Goal: Task Accomplishment & Management: Complete application form

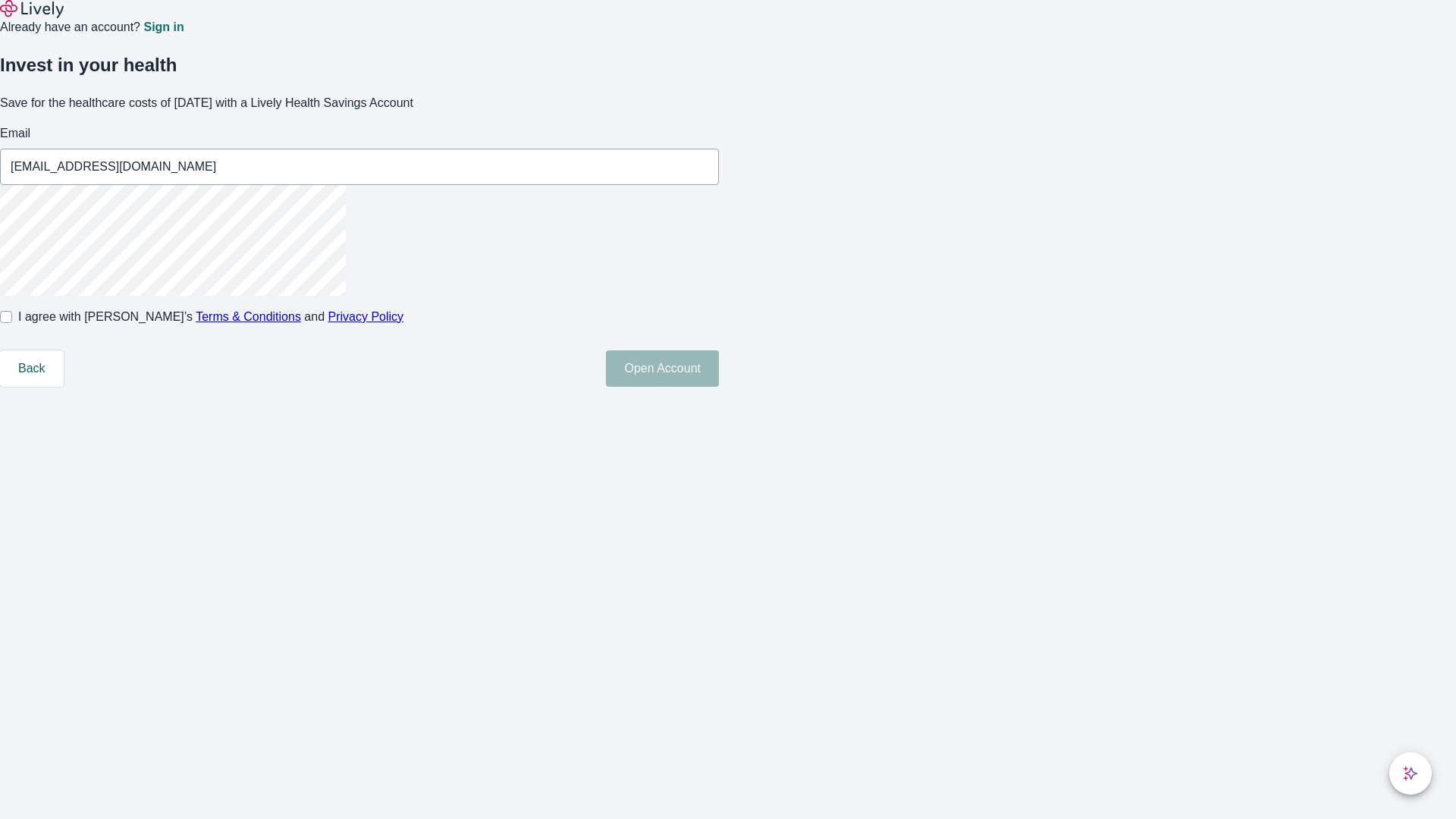
click at [12, 323] on input "I agree with Lively’s Terms & Conditions and Privacy Policy" at bounding box center [6, 317] width 12 height 12
checkbox input "true"
click at [718, 386] on button "Open Account" at bounding box center [662, 368] width 113 height 36
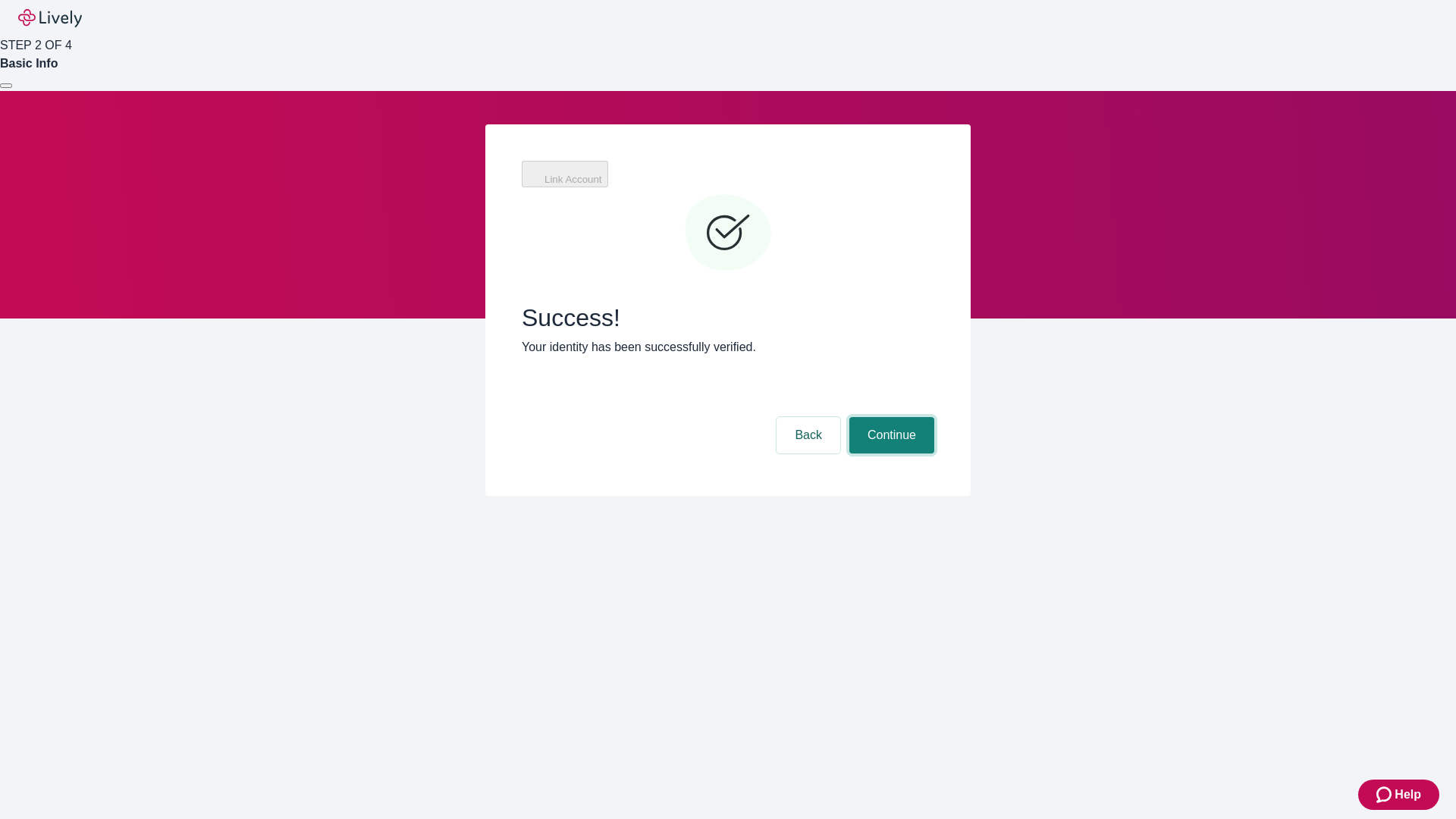
click at [890, 417] on button "Continue" at bounding box center [892, 435] width 85 height 36
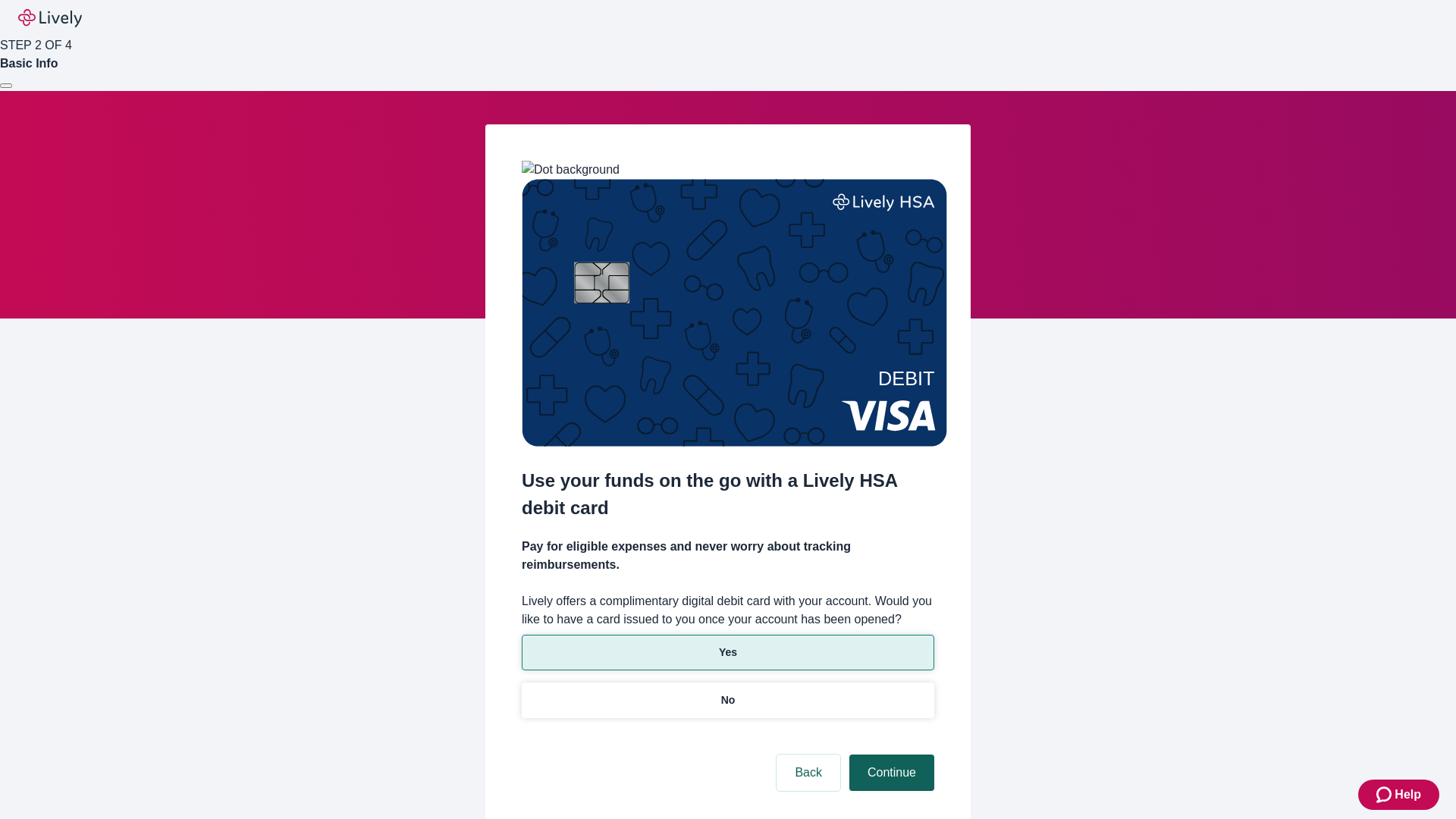
click at [727, 644] on p "Yes" at bounding box center [727, 652] width 18 height 16
click at [890, 755] on button "Continue" at bounding box center [892, 773] width 85 height 36
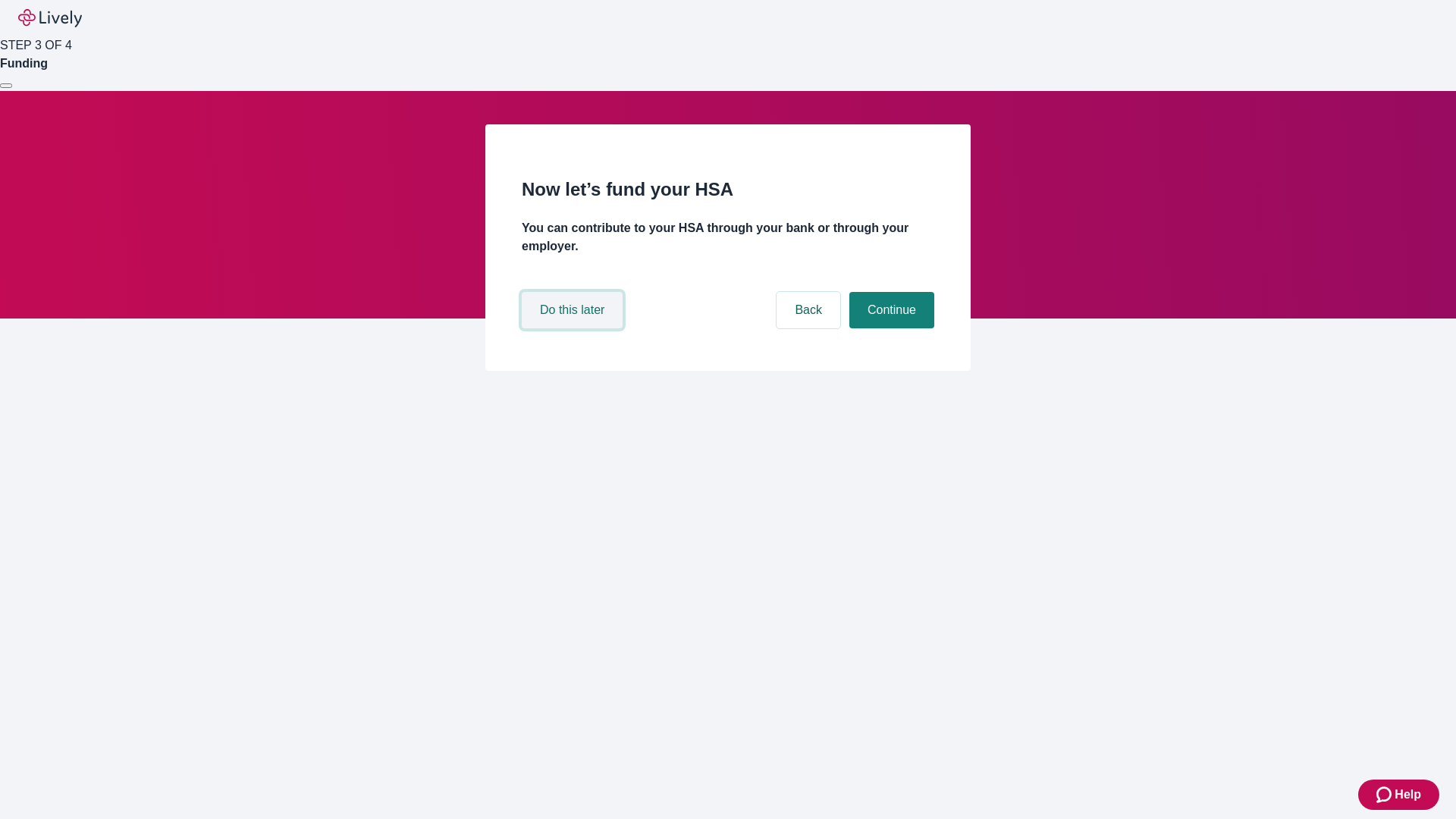
click at [574, 328] on button "Do this later" at bounding box center [572, 310] width 101 height 36
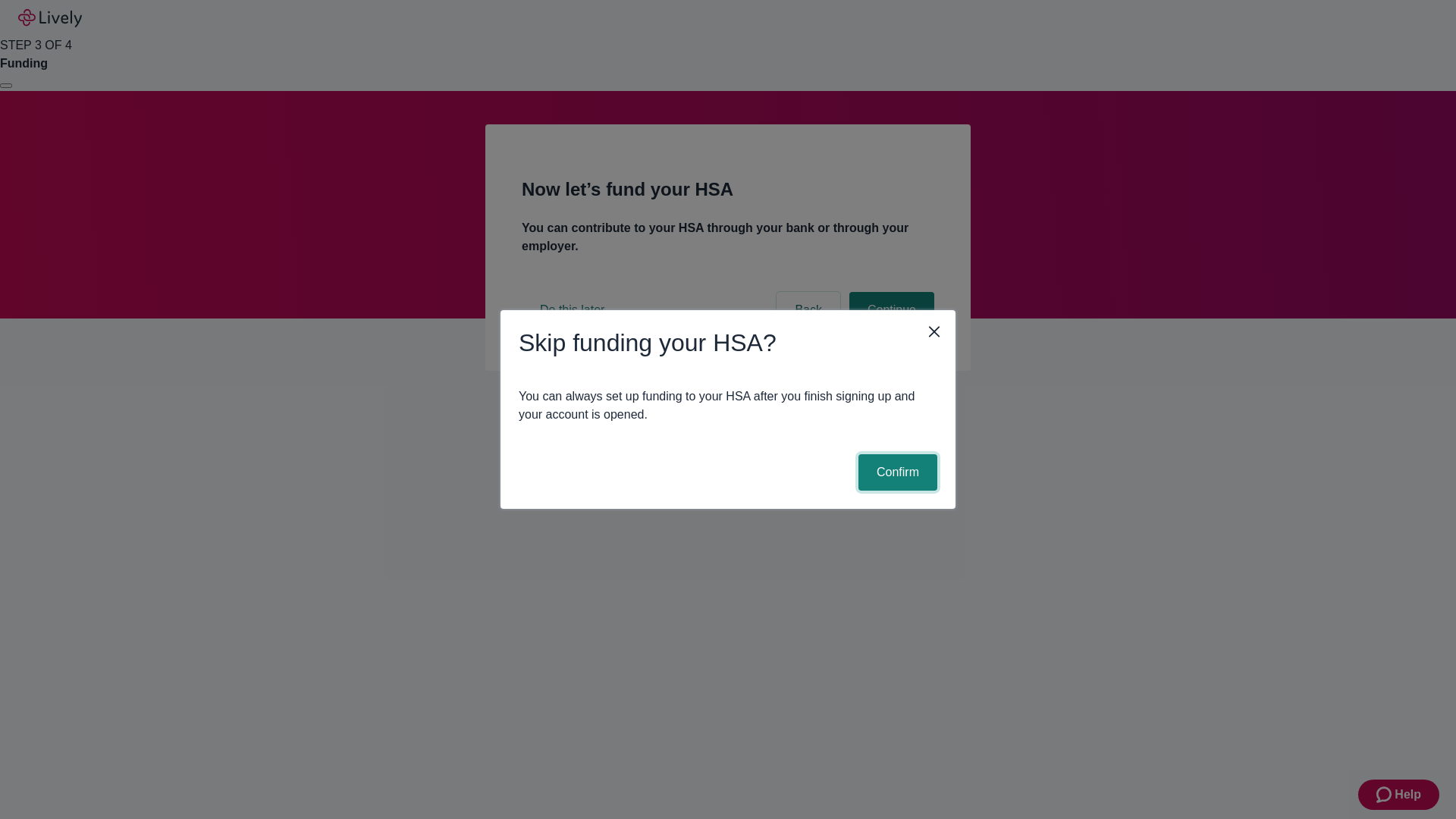
click at [896, 472] on button "Confirm" at bounding box center [897, 472] width 79 height 36
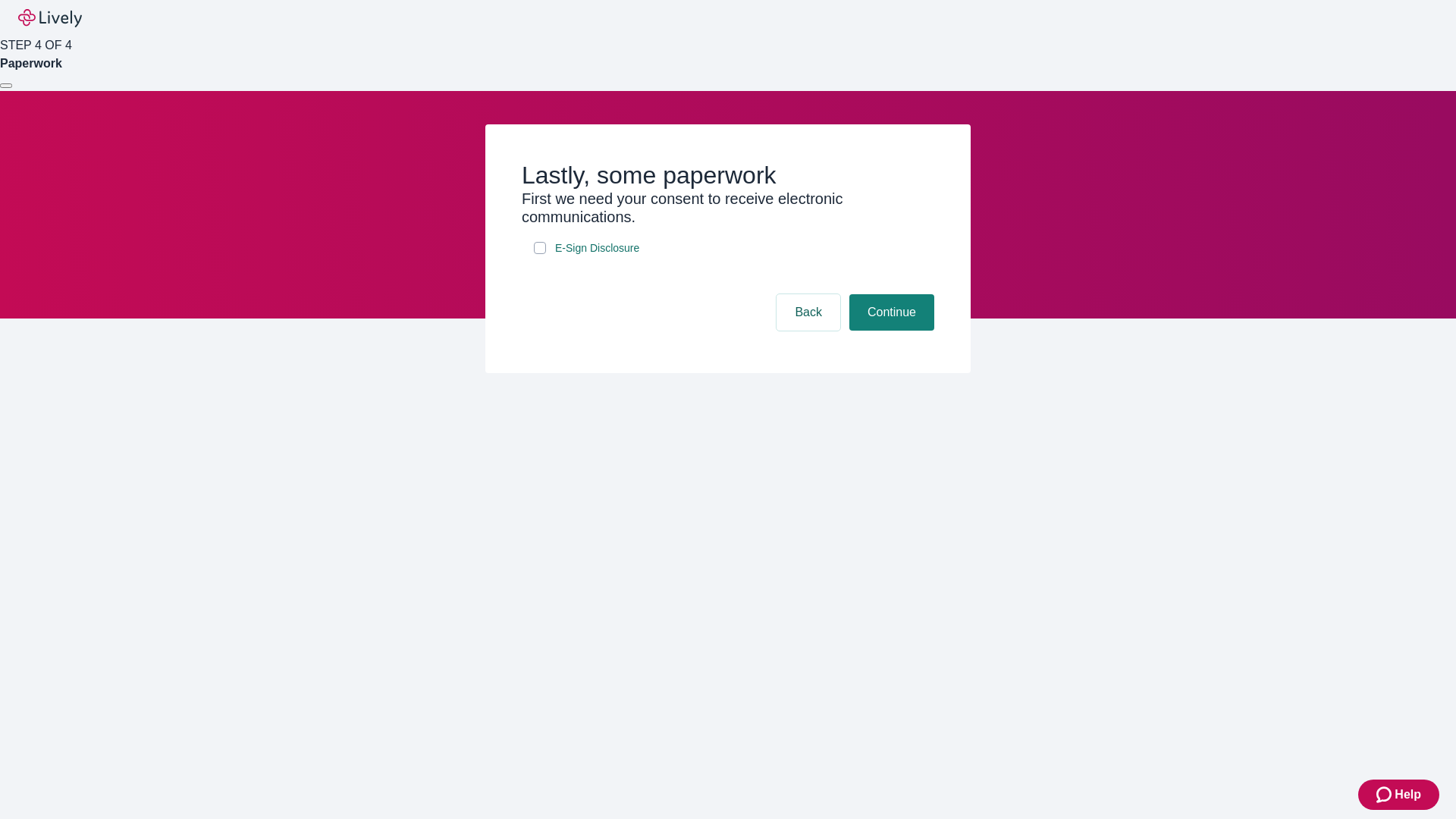
click at [539, 254] on input "E-Sign Disclosure" at bounding box center [539, 248] width 12 height 12
checkbox input "true"
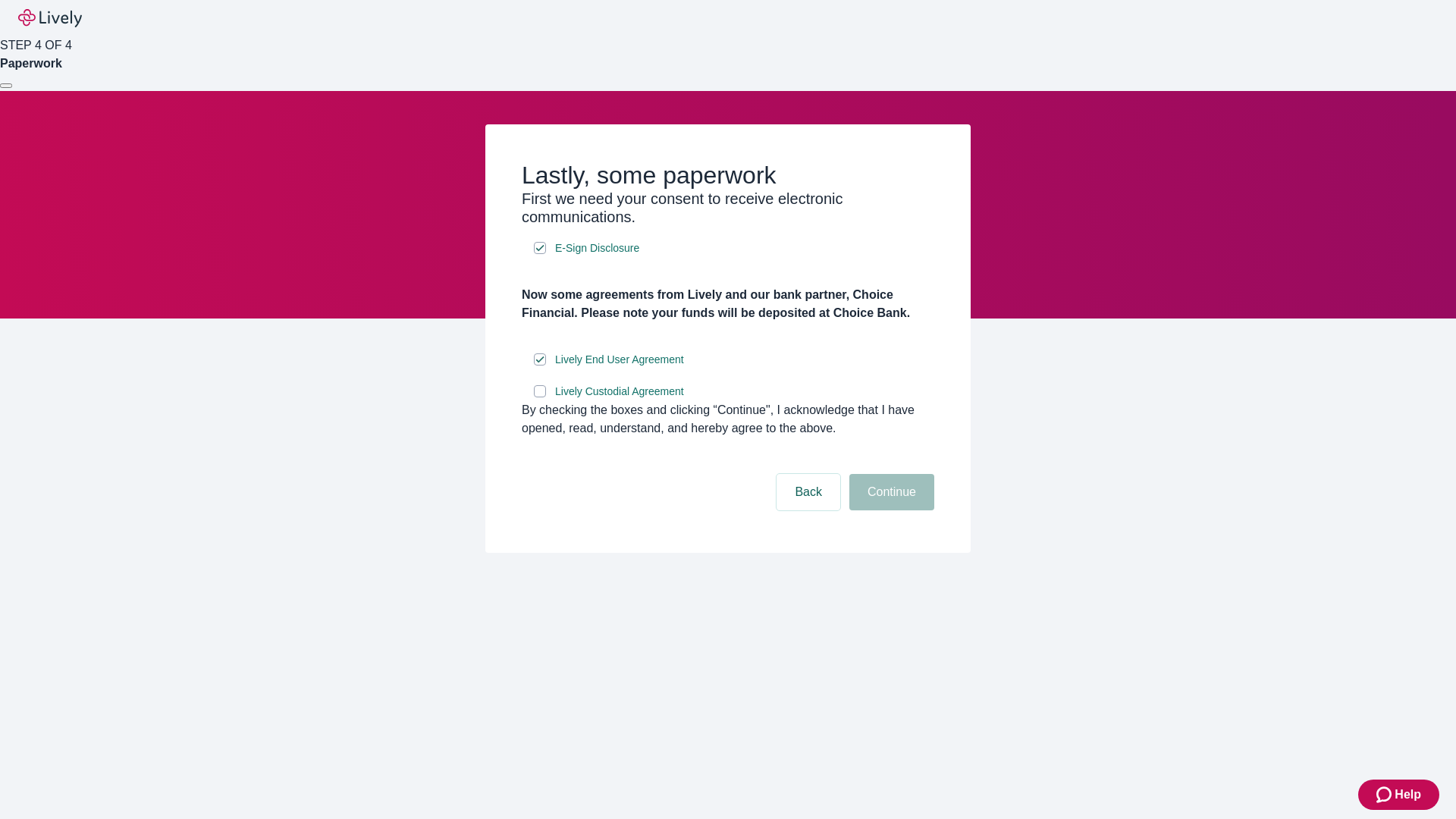
click at [539, 397] on input "Lively Custodial Agreement" at bounding box center [539, 391] width 12 height 12
checkbox input "true"
click at [890, 510] on button "Continue" at bounding box center [892, 492] width 85 height 36
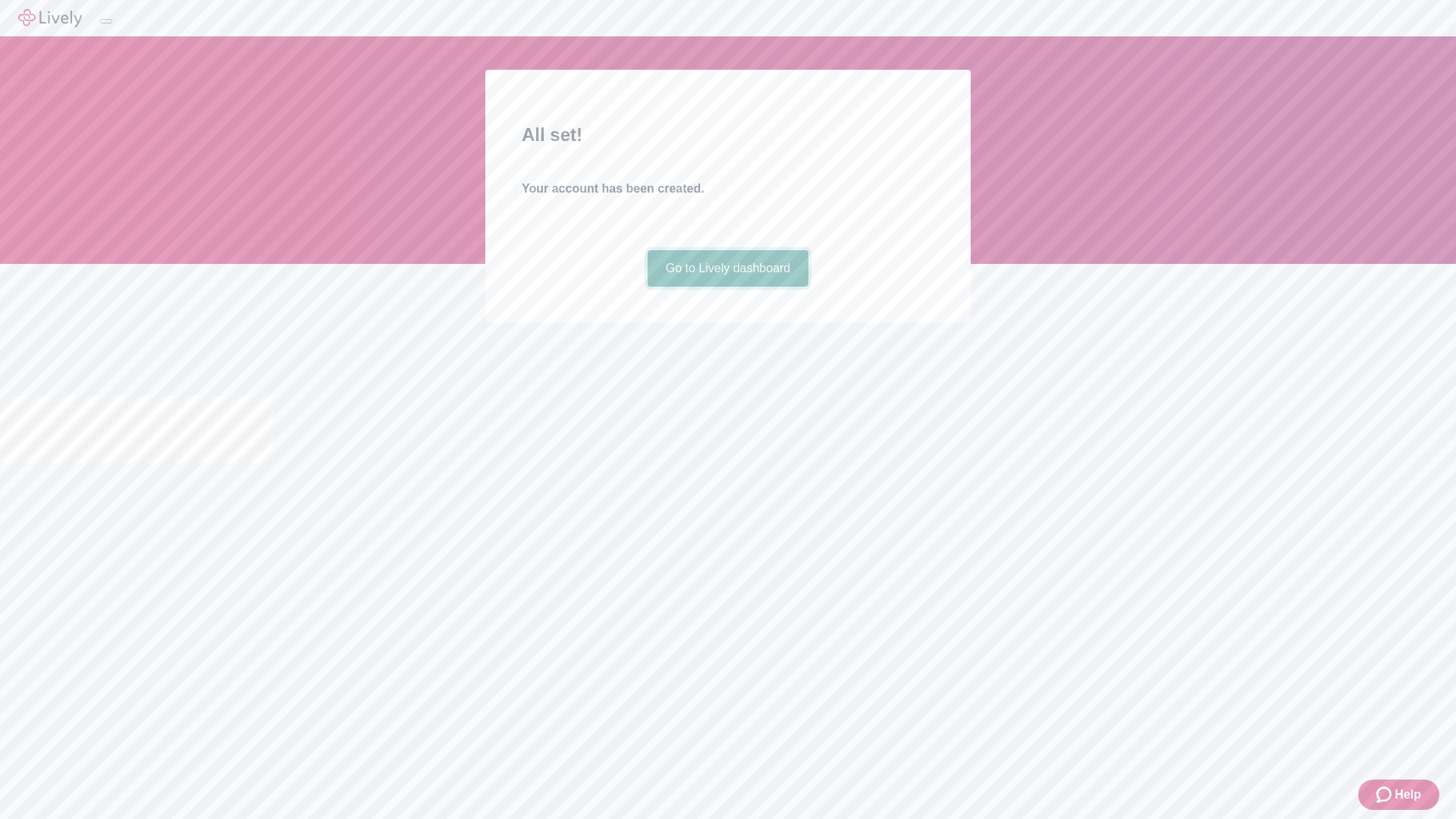
click at [727, 287] on link "Go to Lively dashboard" at bounding box center [728, 268] width 162 height 36
